Goal: Transaction & Acquisition: Purchase product/service

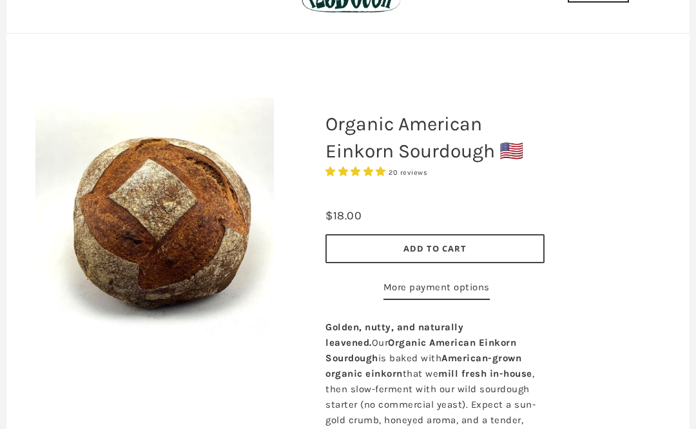
scroll to position [88, 0]
click at [443, 246] on span "Add to Cart" at bounding box center [434, 248] width 63 height 12
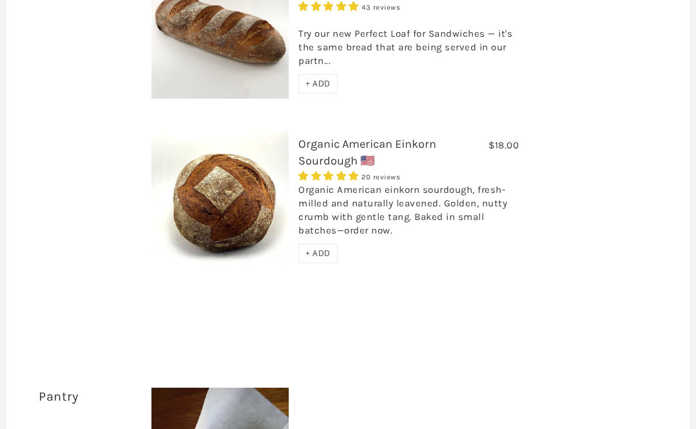
scroll to position [1210, 0]
click at [321, 247] on span "+ ADD" at bounding box center [317, 252] width 25 height 11
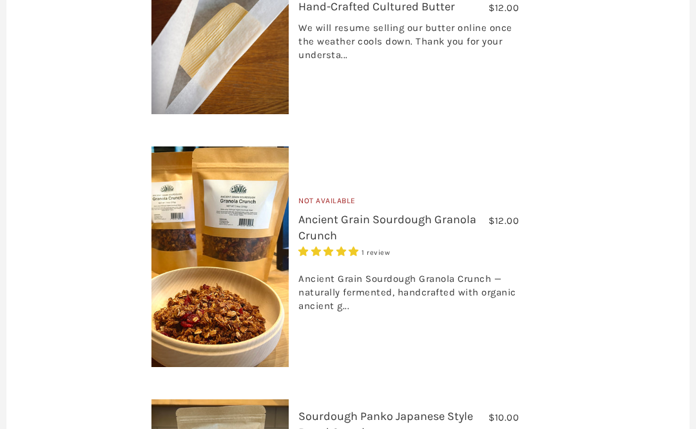
scroll to position [1663, 0]
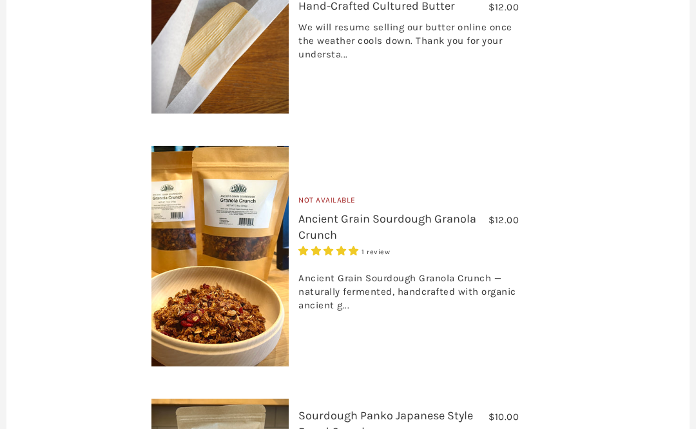
click at [402, 211] on link "Ancient Grain Sourdough Granola Crunch" at bounding box center [387, 226] width 178 height 30
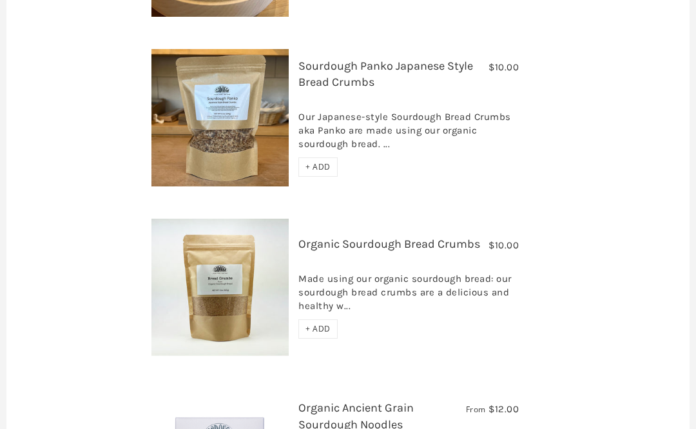
scroll to position [2013, 0]
click at [312, 323] on span "+ ADD" at bounding box center [317, 328] width 25 height 11
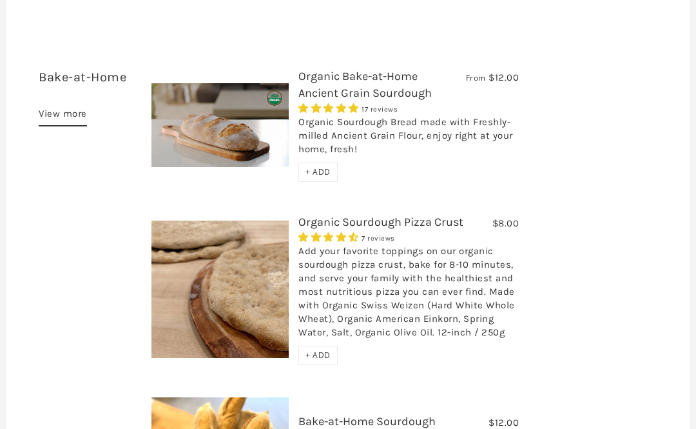
scroll to position [3896, 0]
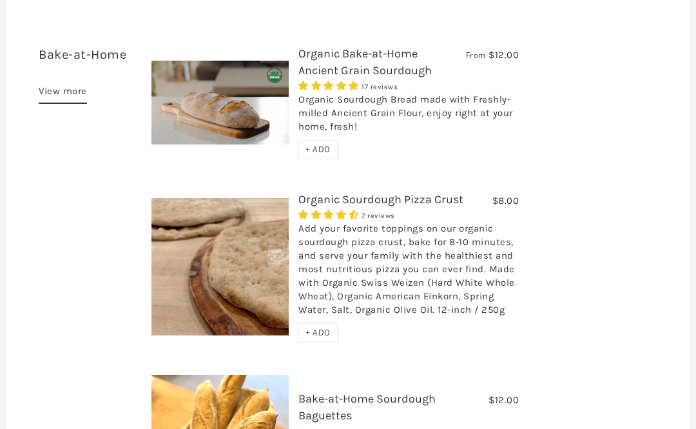
click at [318, 327] on span "+ ADD" at bounding box center [317, 332] width 25 height 11
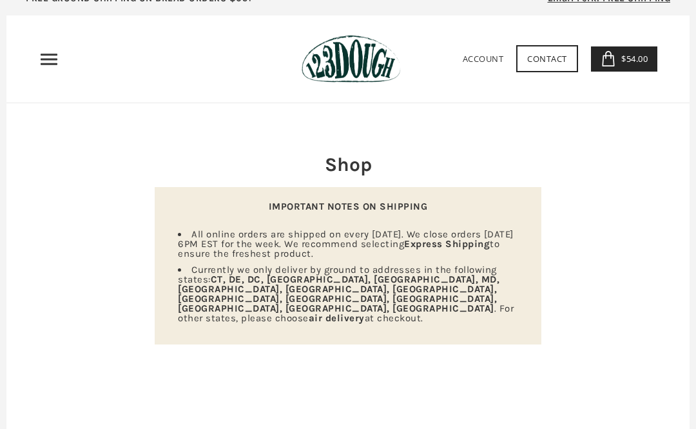
scroll to position [0, 0]
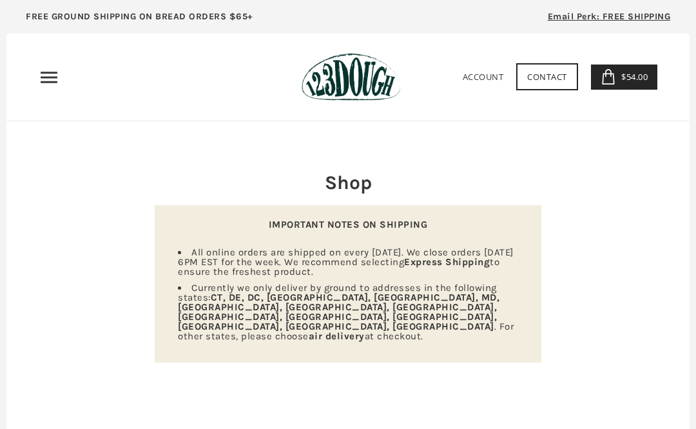
click at [607, 77] on icon at bounding box center [608, 76] width 15 height 15
click at [47, 77] on use "Primary" at bounding box center [49, 77] width 17 height 11
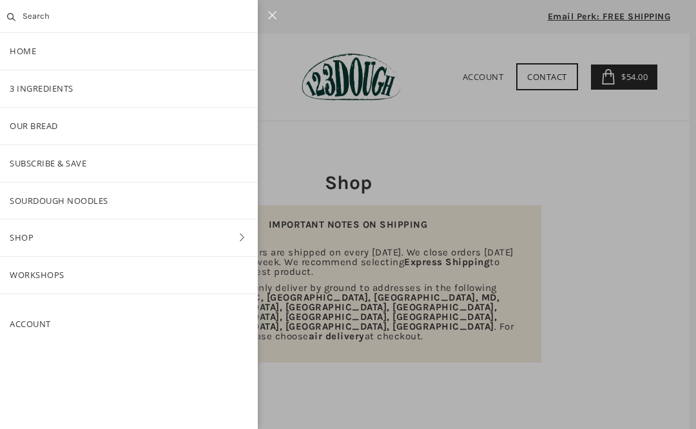
click at [43, 243] on link "Shop" at bounding box center [129, 237] width 258 height 37
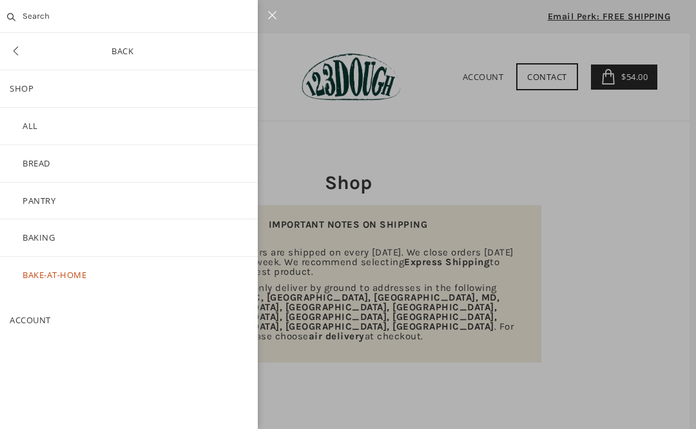
click at [38, 122] on link "ALL" at bounding box center [129, 126] width 258 height 37
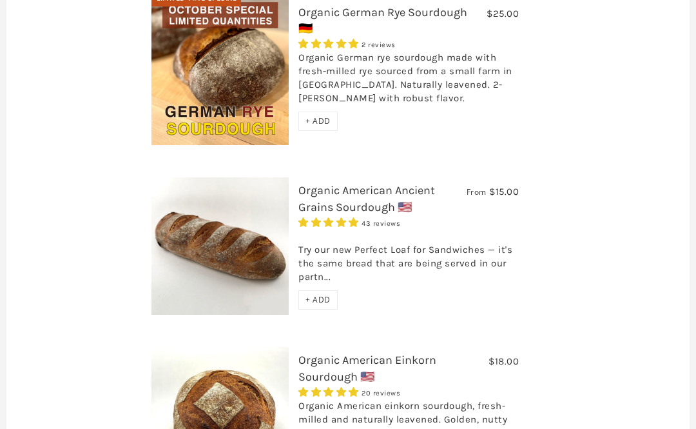
scroll to position [993, 0]
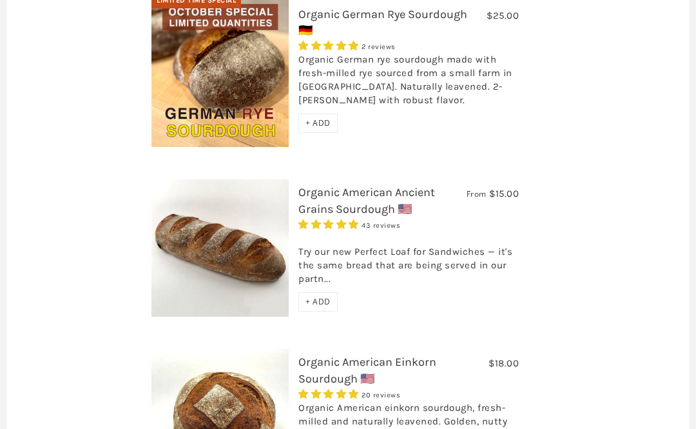
click at [363, 185] on link "Organic American Ancient Grains Sourdough 🇺🇸" at bounding box center [366, 200] width 137 height 30
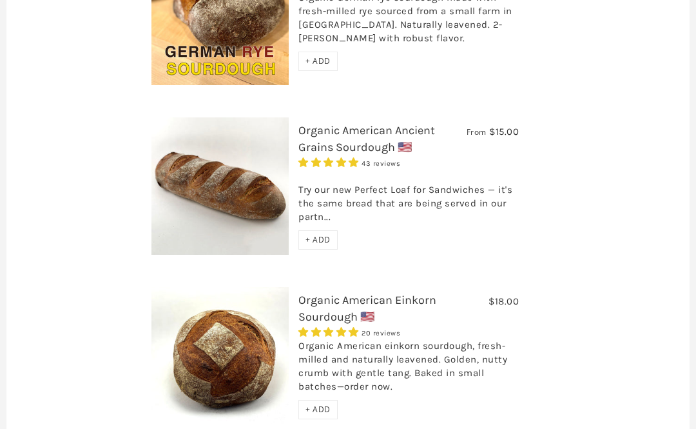
click at [416, 293] on link "Organic American Einkorn Sourdough 🇺🇸" at bounding box center [367, 308] width 138 height 30
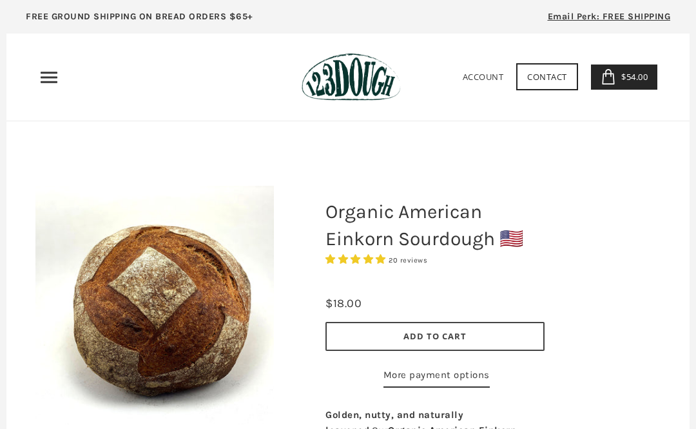
click at [605, 76] on icon at bounding box center [608, 76] width 15 height 15
